Goal: Book appointment/travel/reservation

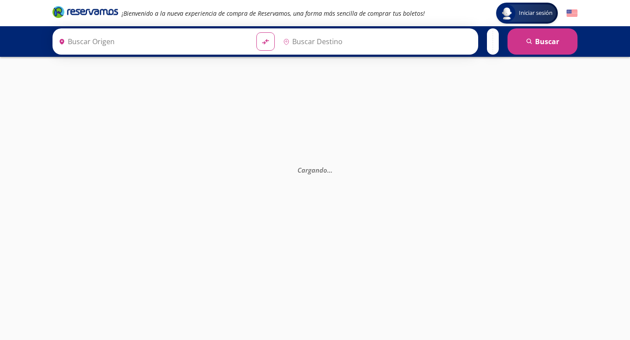
type input "[GEOGRAPHIC_DATA], [GEOGRAPHIC_DATA]"
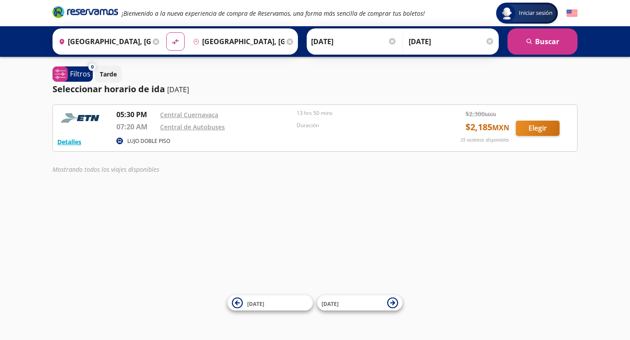
click at [226, 42] on input "[GEOGRAPHIC_DATA], [GEOGRAPHIC_DATA]" at bounding box center [236, 42] width 95 height 22
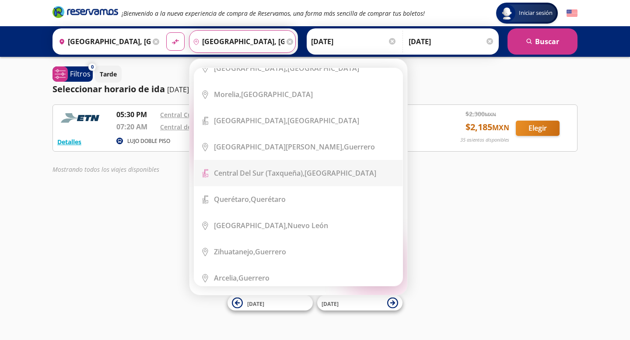
scroll to position [274, 0]
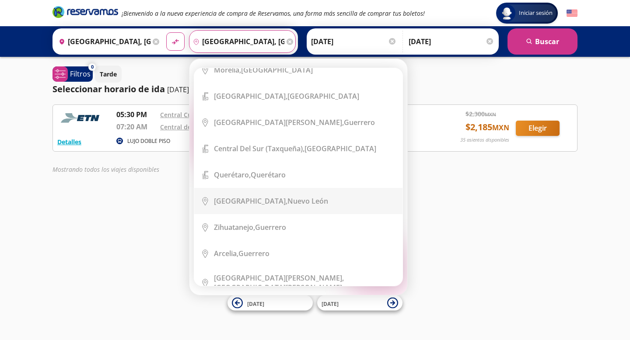
click at [268, 200] on div "[GEOGRAPHIC_DATA], [GEOGRAPHIC_DATA][PERSON_NAME]" at bounding box center [271, 201] width 114 height 10
type input "[GEOGRAPHIC_DATA], [GEOGRAPHIC_DATA][PERSON_NAME]"
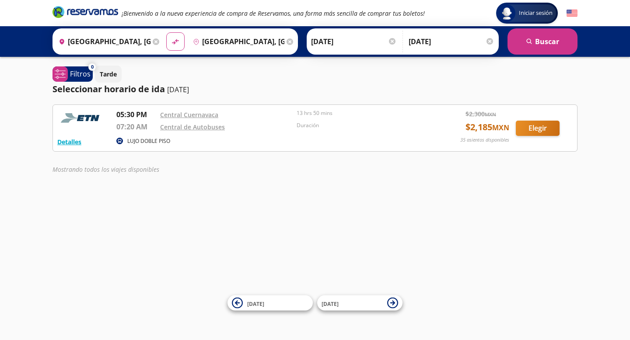
click at [332, 43] on input "[DATE]" at bounding box center [354, 42] width 86 height 22
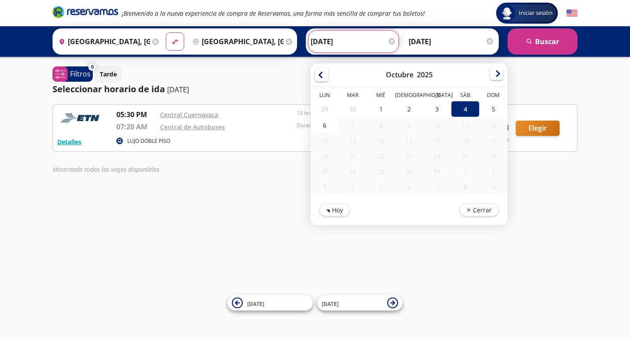
click at [499, 72] on div at bounding box center [496, 73] width 13 height 13
click at [495, 75] on div at bounding box center [496, 73] width 13 height 13
click at [472, 209] on button "Cerrar" at bounding box center [479, 208] width 39 height 13
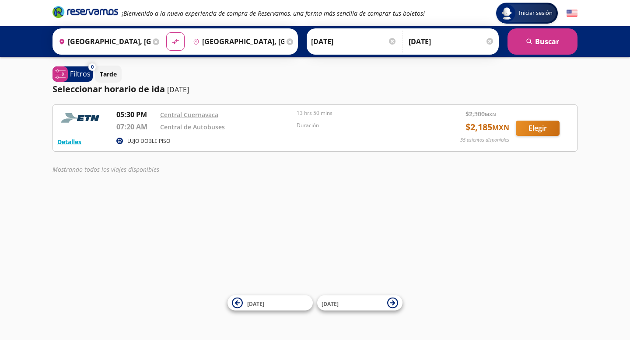
click at [393, 42] on div at bounding box center [392, 41] width 7 height 7
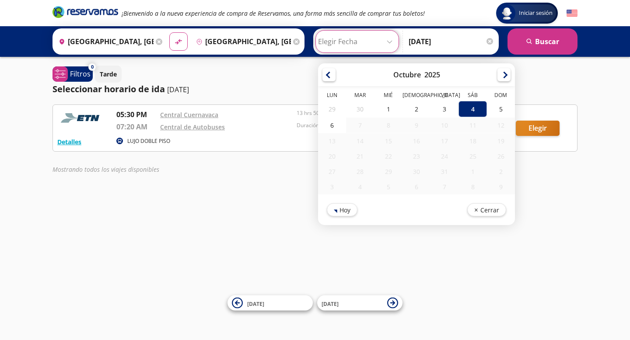
click at [491, 41] on div at bounding box center [489, 41] width 7 height 7
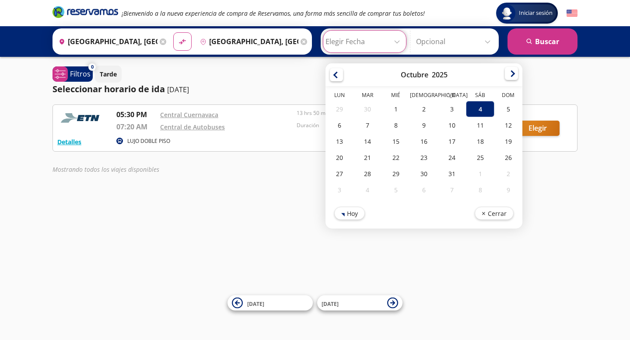
click at [516, 73] on div at bounding box center [511, 73] width 13 height 13
click at [429, 140] on div "13" at bounding box center [424, 141] width 28 height 16
type input "[DATE]"
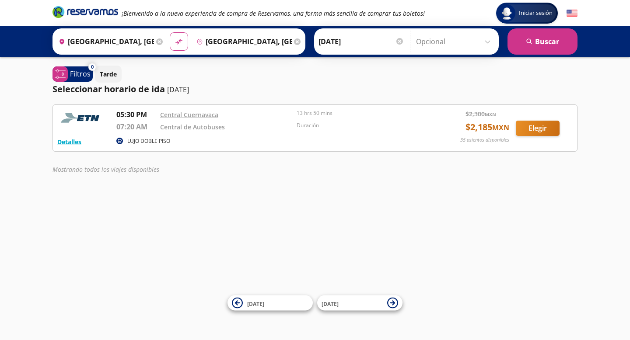
click at [436, 40] on input "Opcional" at bounding box center [455, 42] width 78 height 22
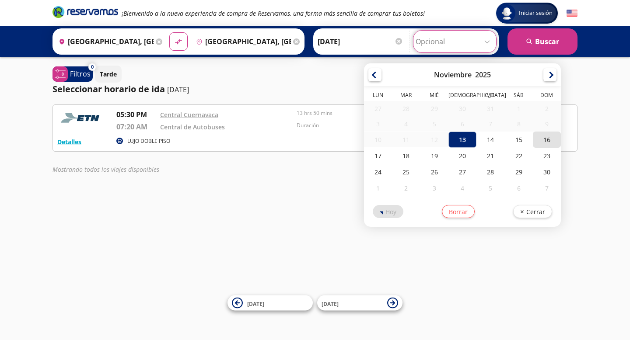
click at [555, 144] on div "16" at bounding box center [546, 140] width 28 height 16
type input "[DATE]"
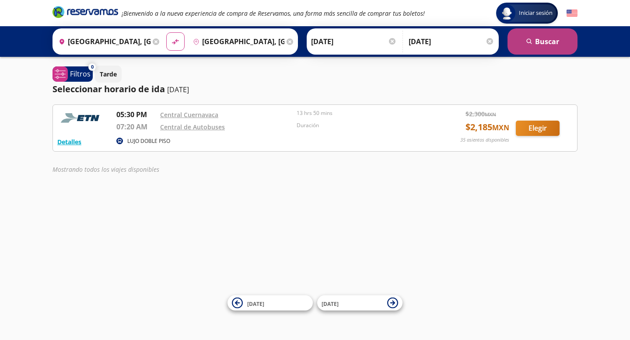
click at [553, 45] on button "search [GEOGRAPHIC_DATA]" at bounding box center [542, 41] width 70 height 26
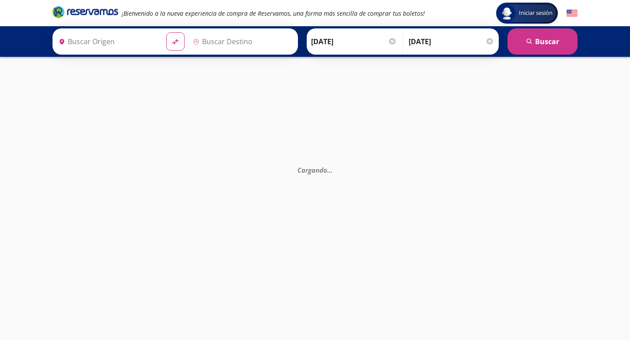
type input "[GEOGRAPHIC_DATA], [GEOGRAPHIC_DATA]"
type input "[GEOGRAPHIC_DATA], [GEOGRAPHIC_DATA][PERSON_NAME]"
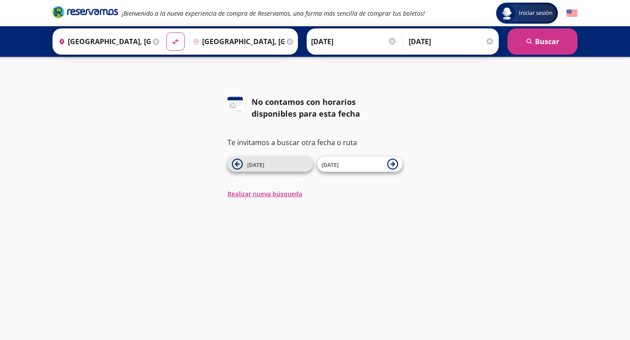
click at [267, 167] on span "[DATE]" at bounding box center [277, 164] width 61 height 10
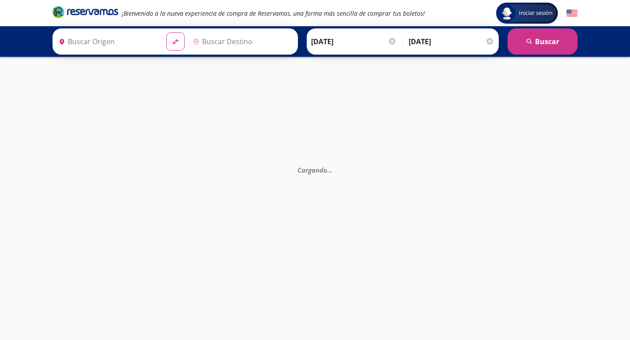
type input "[GEOGRAPHIC_DATA], [GEOGRAPHIC_DATA][PERSON_NAME]"
type input "[GEOGRAPHIC_DATA], [GEOGRAPHIC_DATA]"
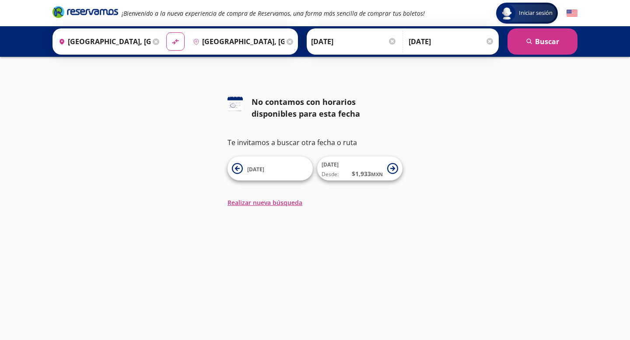
click at [90, 14] on icon "Brand Logo" at bounding box center [85, 11] width 66 height 13
